Goal: Use online tool/utility: Utilize a website feature to perform a specific function

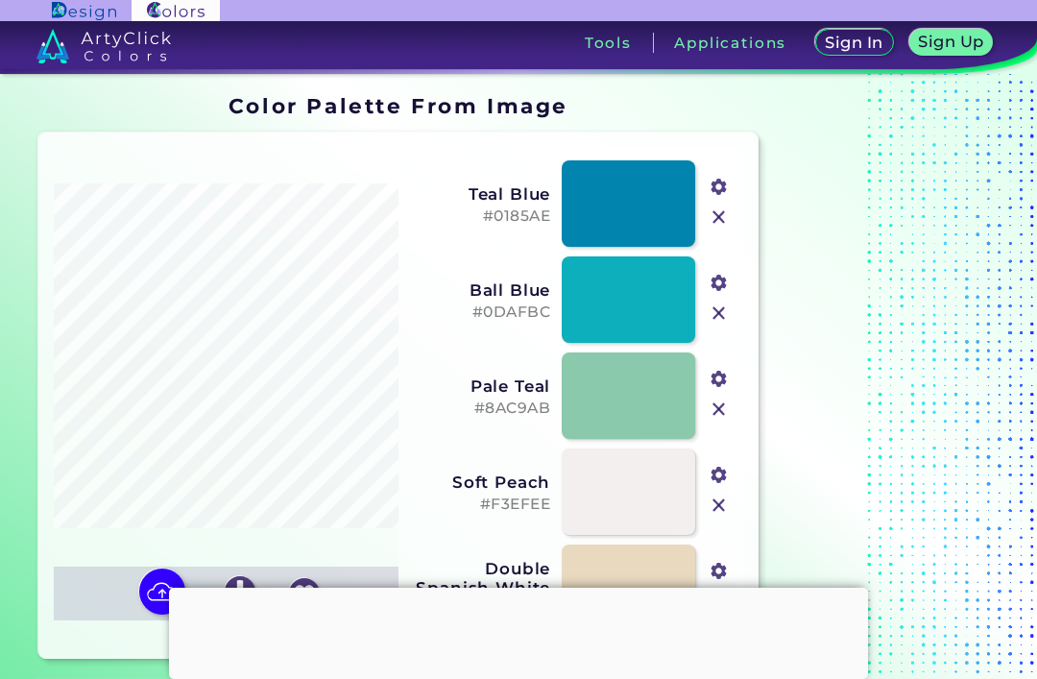
click at [152, 568] on img at bounding box center [162, 591] width 46 height 46
click at [0, 0] on input "file" at bounding box center [0, 0] width 0 height 0
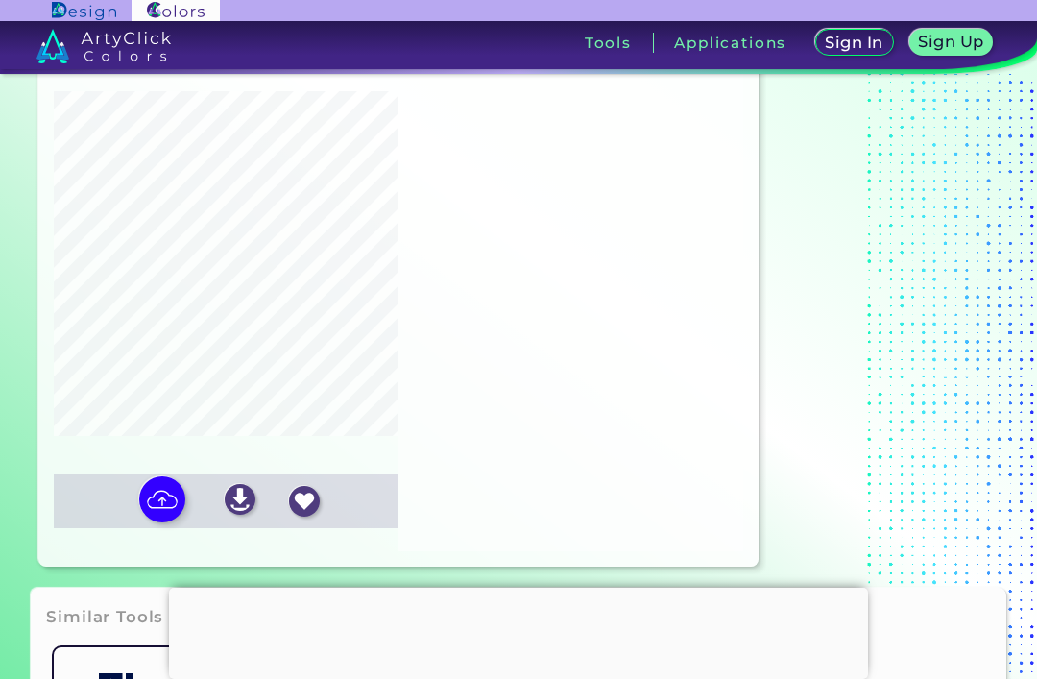
type input "#69badd"
type input "#999999"
type input "#caccfb"
type input "#313240"
type input "#647333"
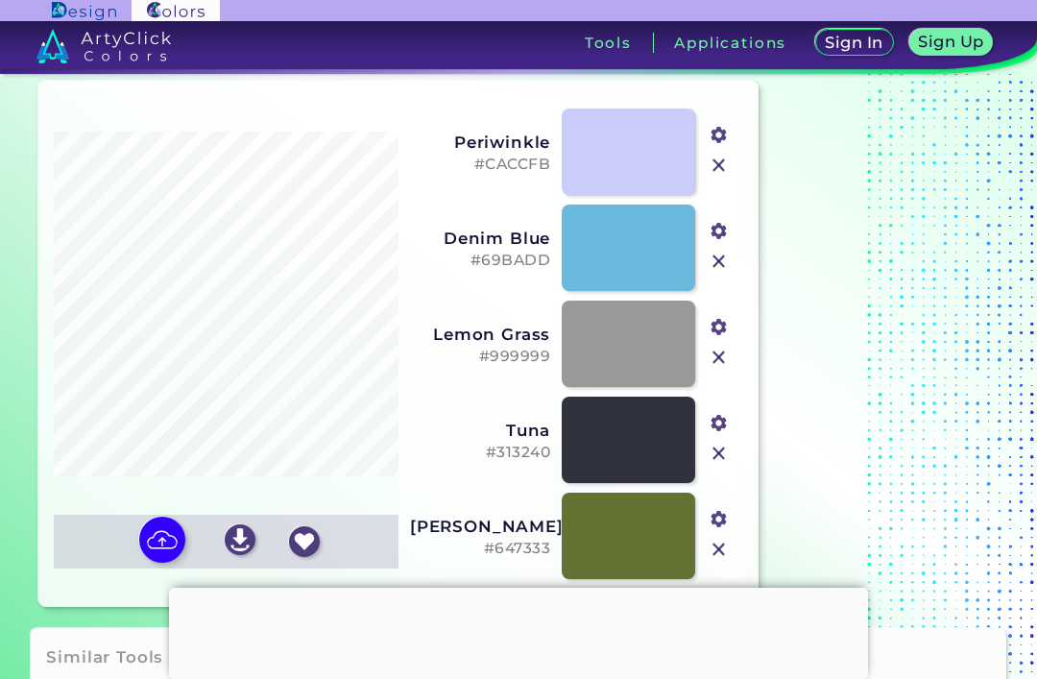
scroll to position [51, 0]
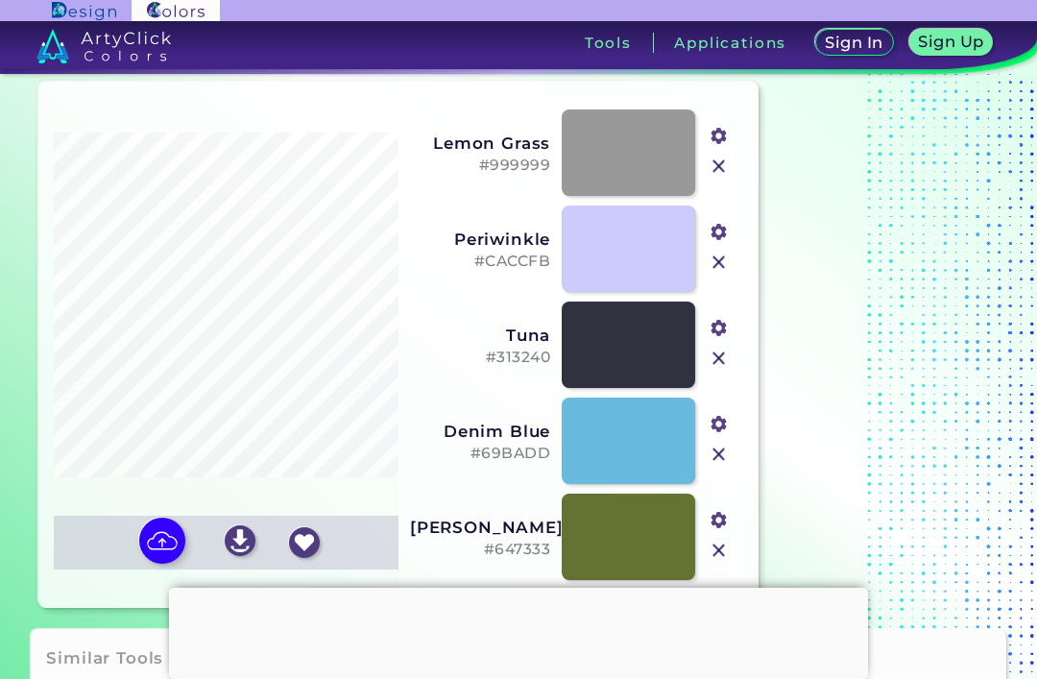
click at [156, 563] on img at bounding box center [162, 540] width 46 height 46
click at [0, 0] on input "file" at bounding box center [0, 0] width 0 height 0
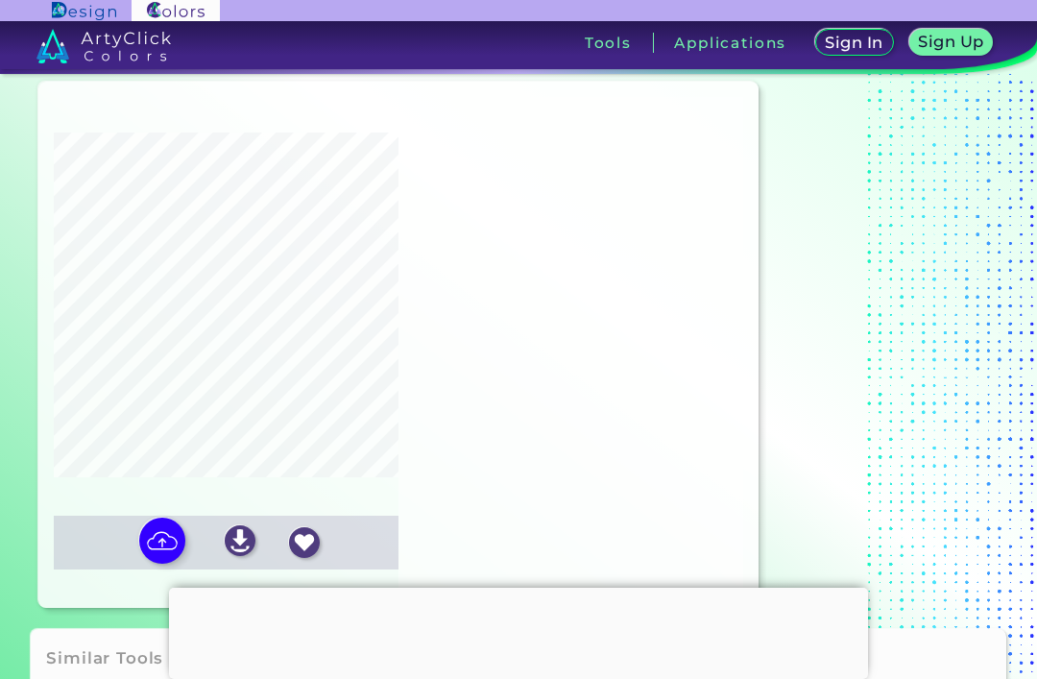
type input "#79a998"
type input "#a6bc96"
type input "#1f2d4c"
type input "#497c7a"
type input "#e9d498"
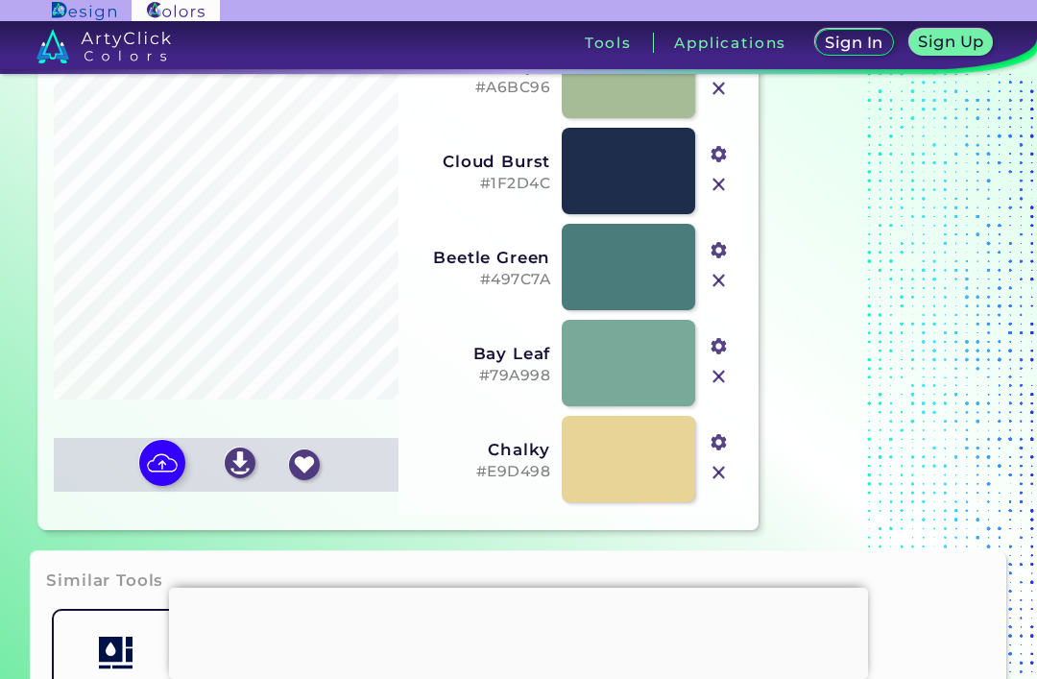
scroll to position [135, 0]
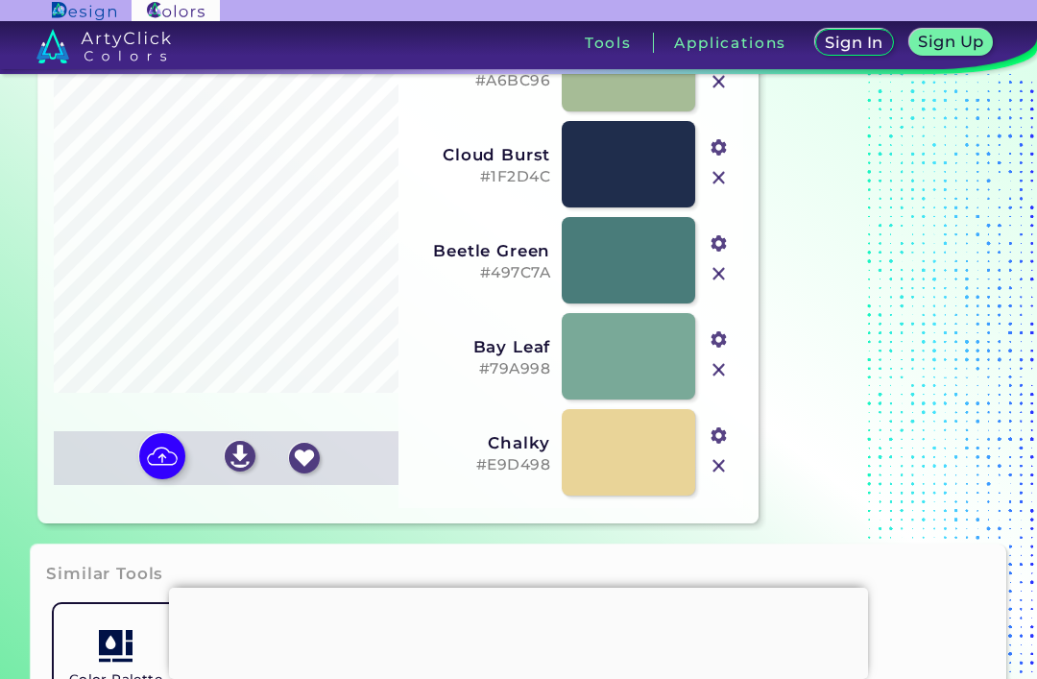
click at [154, 479] on img at bounding box center [162, 456] width 46 height 46
click at [0, 0] on input "file" at bounding box center [0, 0] width 0 height 0
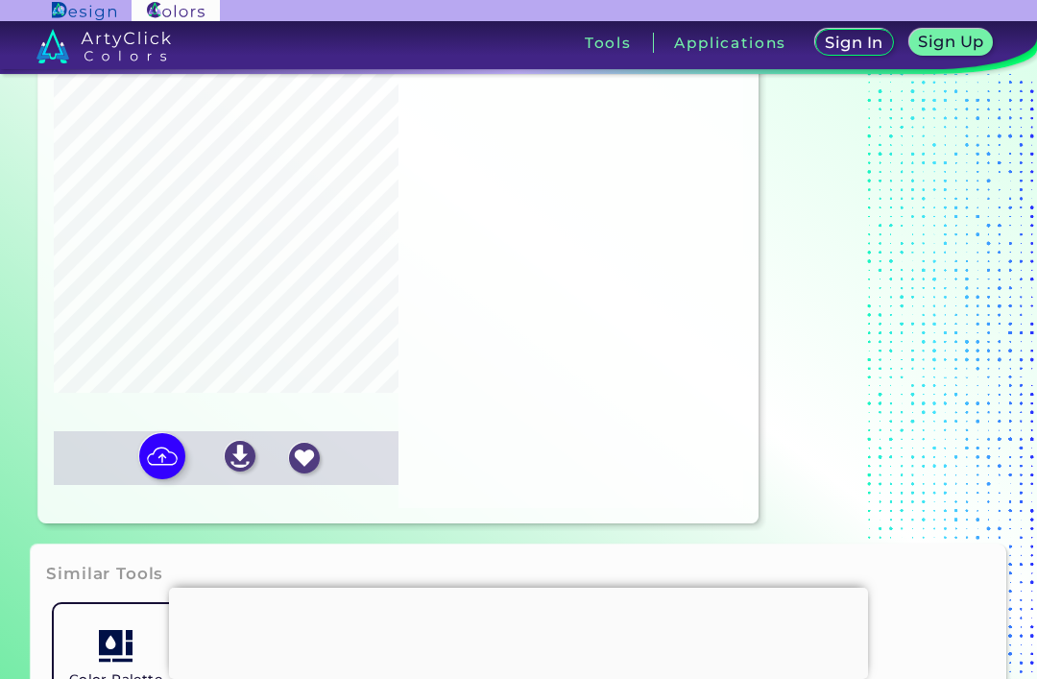
type input "#323555"
type input "#8d5263"
type input "#e1b2a7"
type input "#f9cc9a"
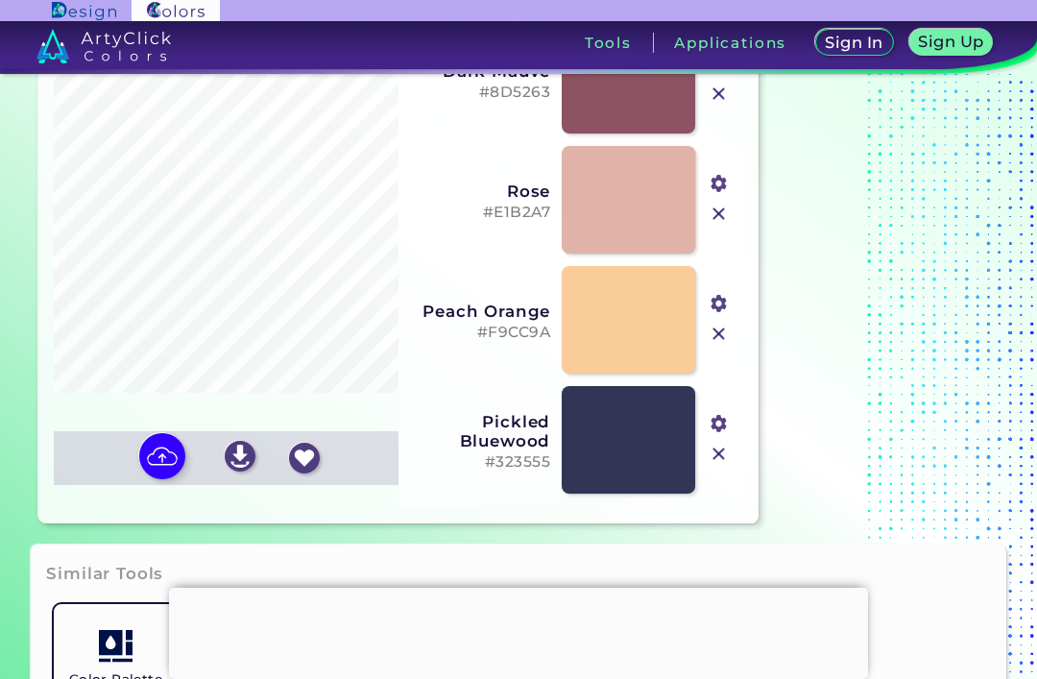
click at [144, 479] on img at bounding box center [162, 456] width 46 height 46
click at [0, 0] on input "file" at bounding box center [0, 0] width 0 height 0
type input "#91633f"
type input "#332522"
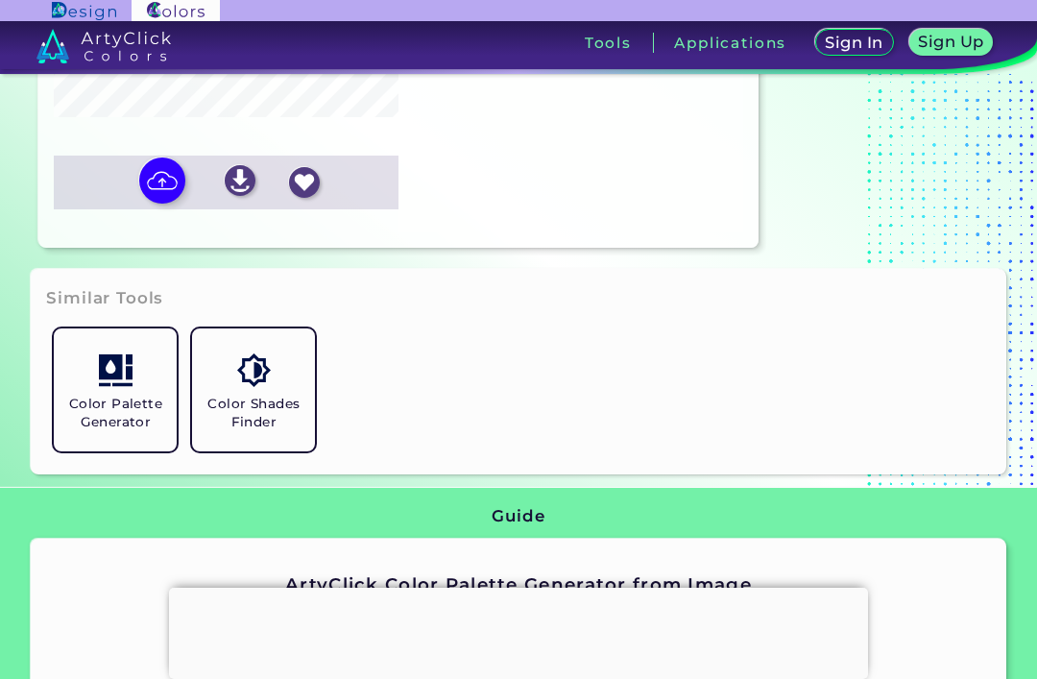
scroll to position [413, 0]
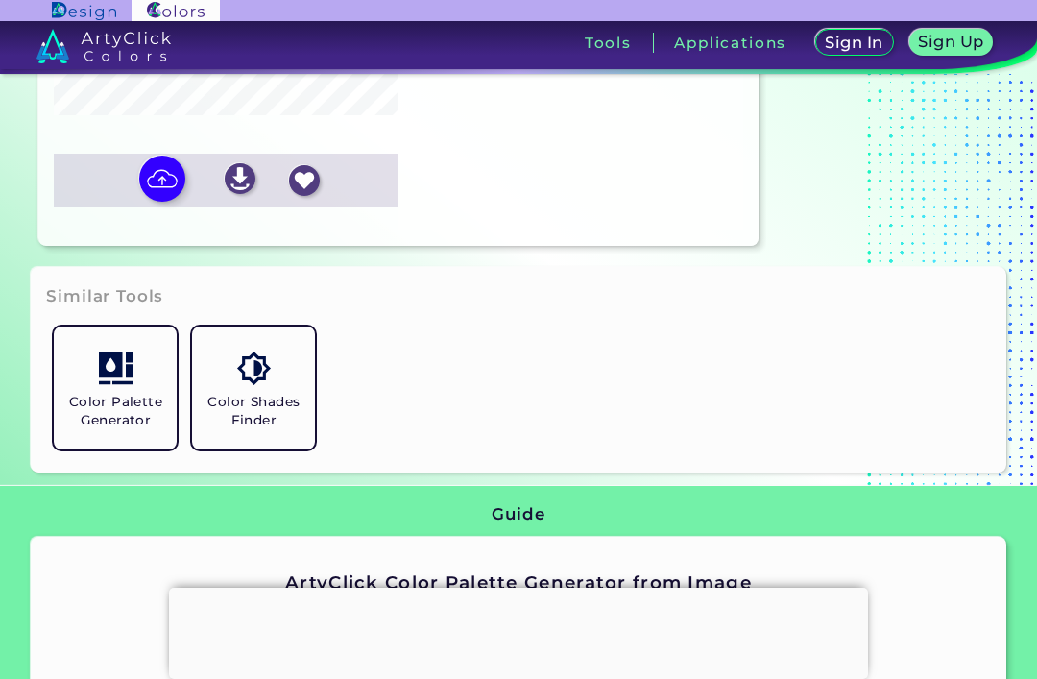
click at [119, 429] on h5 "Color Palette Generator" at bounding box center [115, 411] width 108 height 36
